Goal: Task Accomplishment & Management: Manage account settings

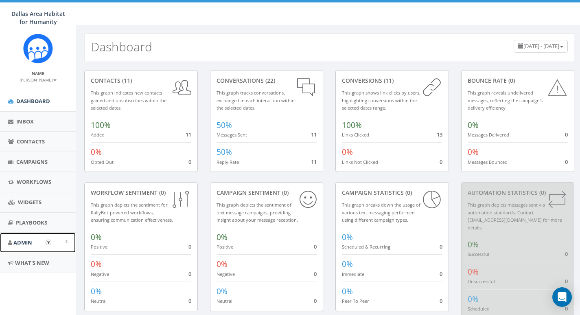
click at [29, 240] on span "Admin" at bounding box center [22, 241] width 19 height 7
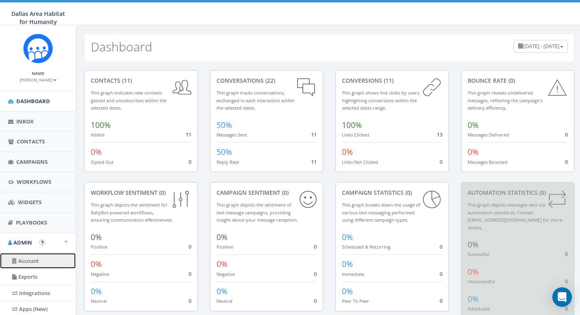
click at [31, 262] on link "Account" at bounding box center [38, 261] width 76 height 16
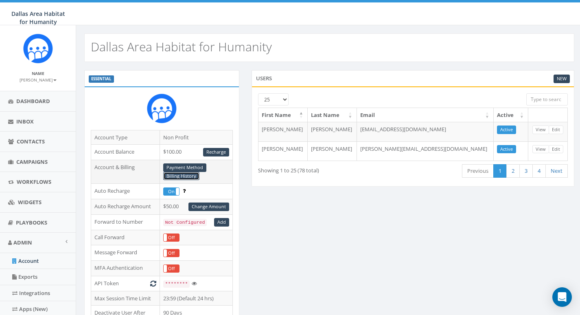
click at [188, 175] on link "Billing History" at bounding box center [181, 176] width 36 height 9
